Goal: Check status: Check status

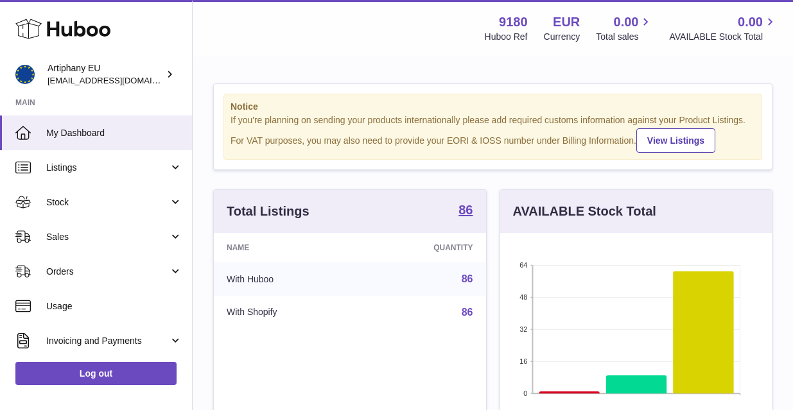
scroll to position [200, 271]
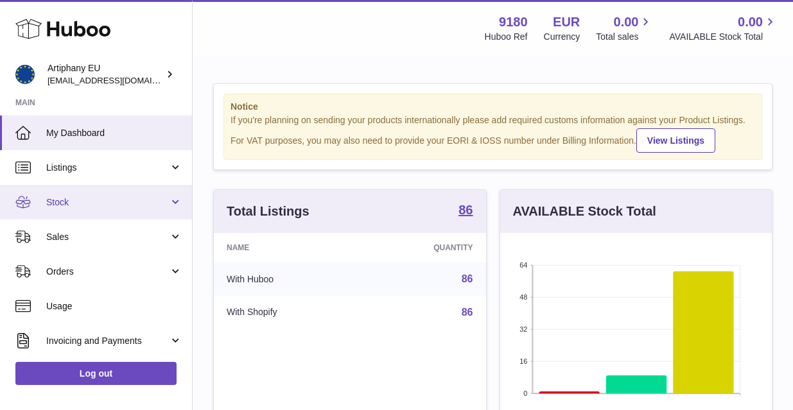
click at [44, 200] on link "Stock" at bounding box center [96, 202] width 192 height 35
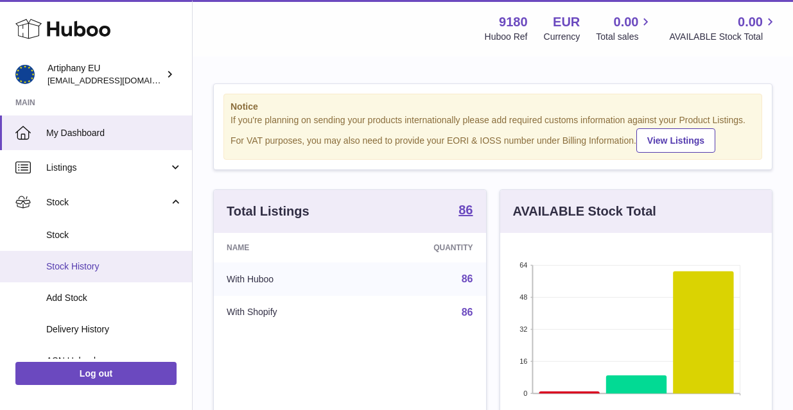
click at [87, 266] on span "Stock History" at bounding box center [114, 267] width 136 height 12
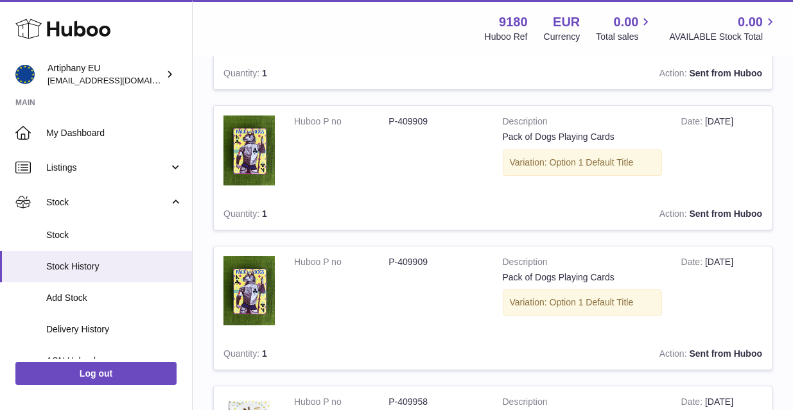
scroll to position [769, 0]
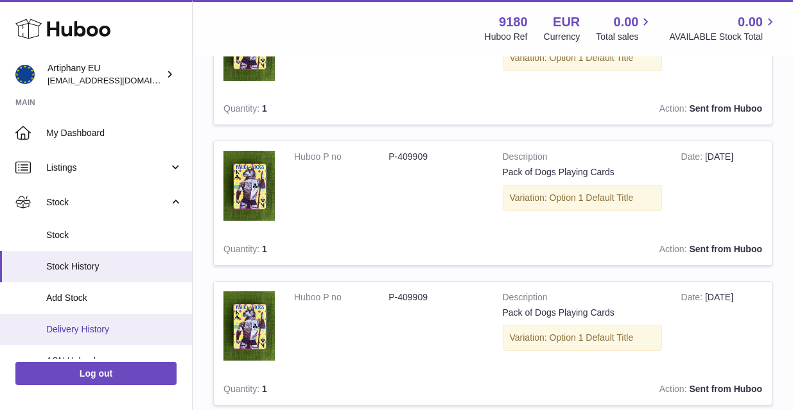
click at [78, 320] on link "Delivery History" at bounding box center [96, 329] width 192 height 31
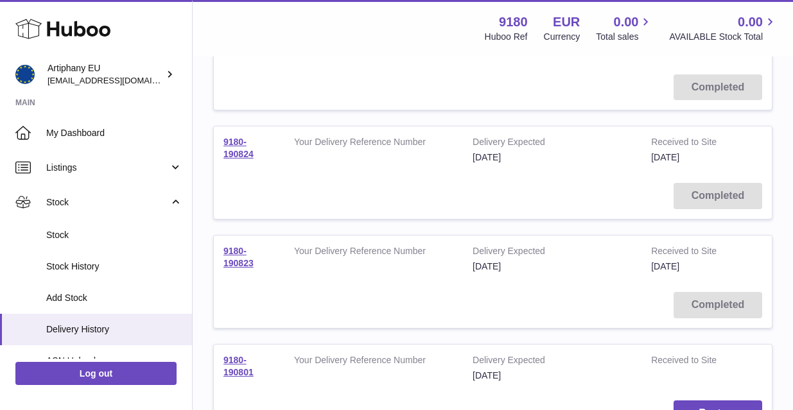
scroll to position [877, 0]
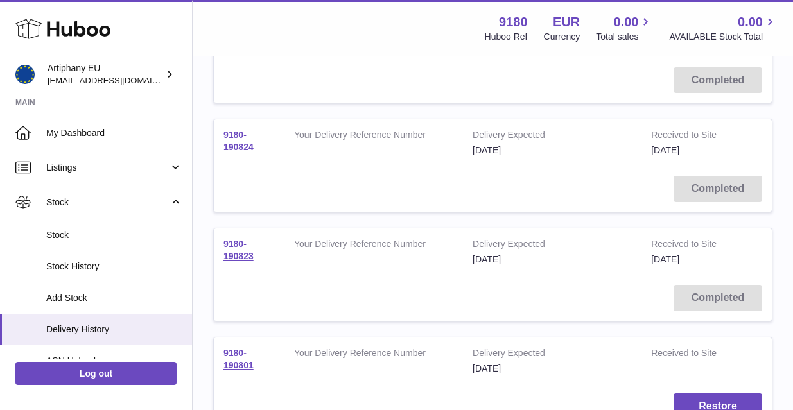
click at [235, 128] on td "9180-190824" at bounding box center [249, 142] width 71 height 47
click at [235, 130] on link "9180-190824" at bounding box center [238, 141] width 30 height 22
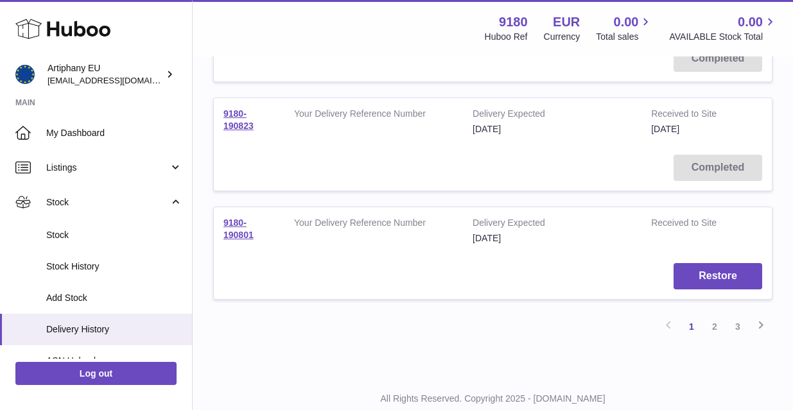
scroll to position [1027, 0]
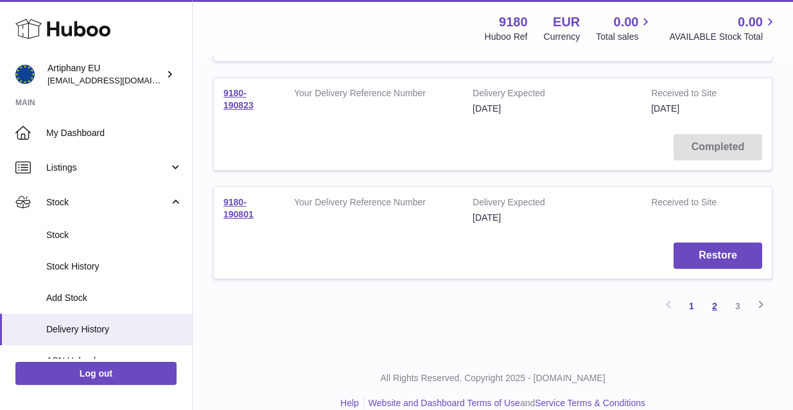
click at [716, 295] on link "2" at bounding box center [714, 306] width 23 height 23
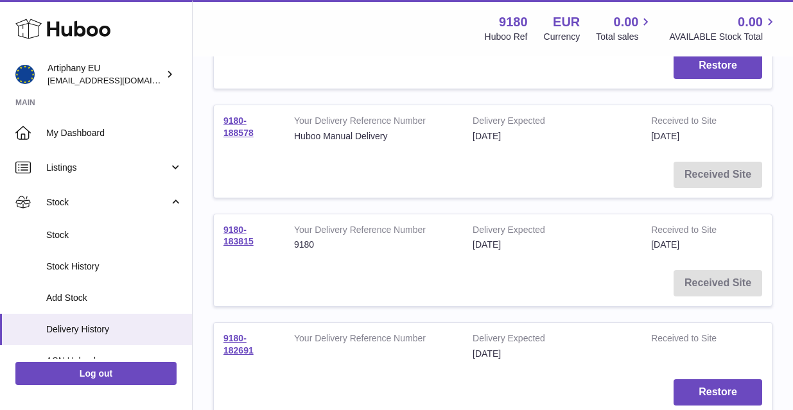
scroll to position [279, 0]
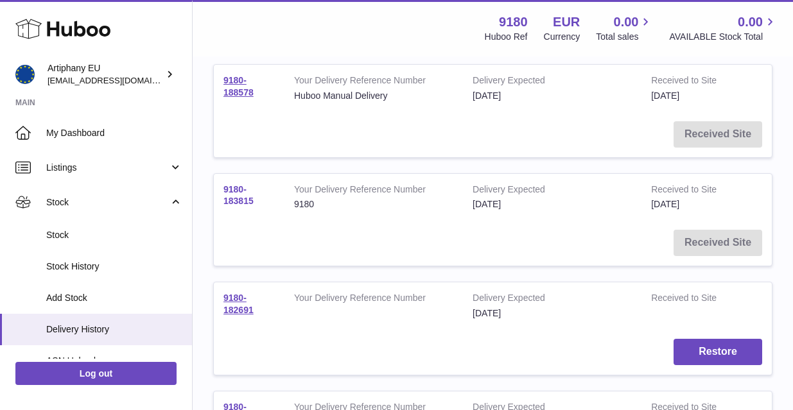
click at [231, 193] on link "9180-183815" at bounding box center [238, 195] width 30 height 22
click at [234, 296] on link "9180-182691" at bounding box center [238, 304] width 30 height 22
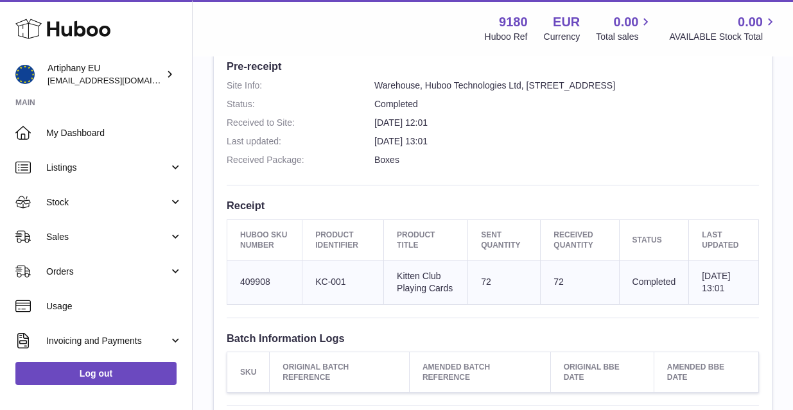
scroll to position [316, 0]
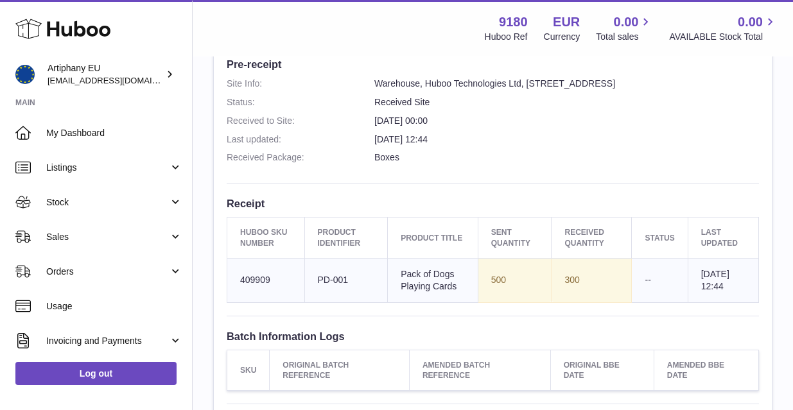
scroll to position [359, 0]
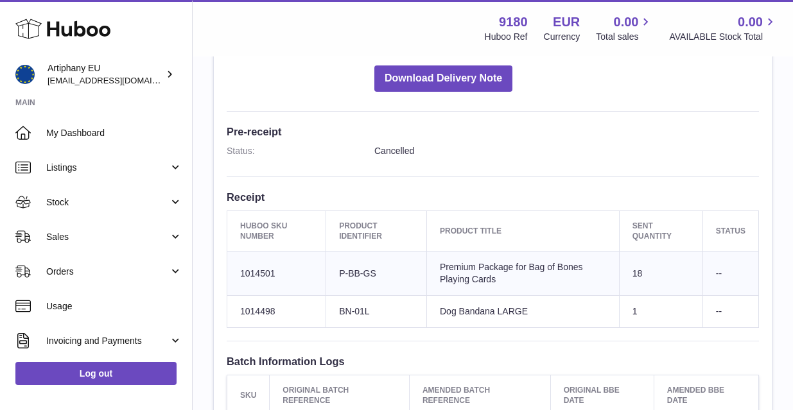
scroll to position [282, 0]
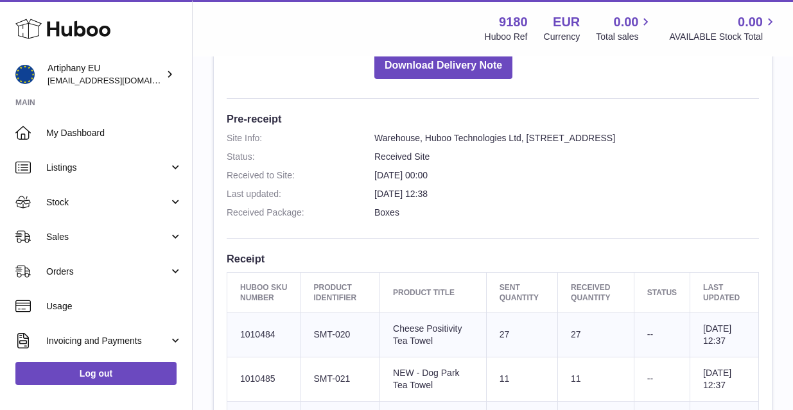
scroll to position [183, 0]
